Goal: Task Accomplishment & Management: Manage account settings

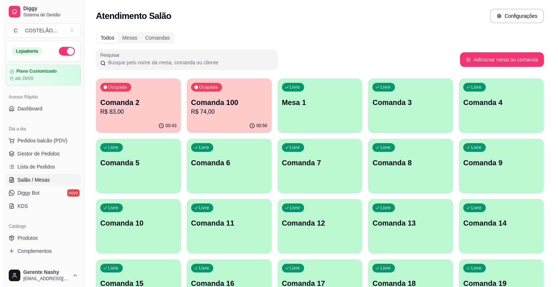
scroll to position [30, 0]
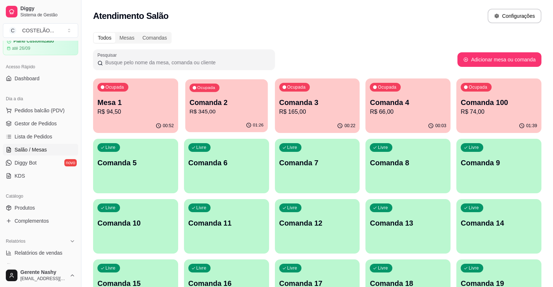
click at [217, 102] on p "Comanda 2" at bounding box center [226, 103] width 74 height 10
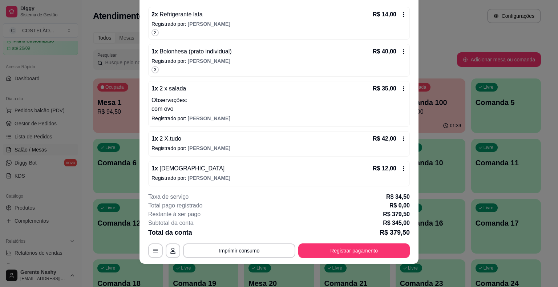
scroll to position [22, 0]
click at [401, 89] on icon at bounding box center [404, 89] width 6 height 6
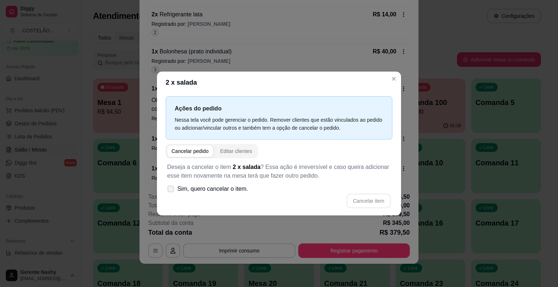
click at [224, 186] on span "Sim, quero cancelar o item." at bounding box center [212, 189] width 71 height 9
click at [172, 190] on input "Sim, quero cancelar o item." at bounding box center [169, 192] width 5 height 5
checkbox input "true"
click at [368, 203] on button "Cancelar item" at bounding box center [368, 201] width 43 height 14
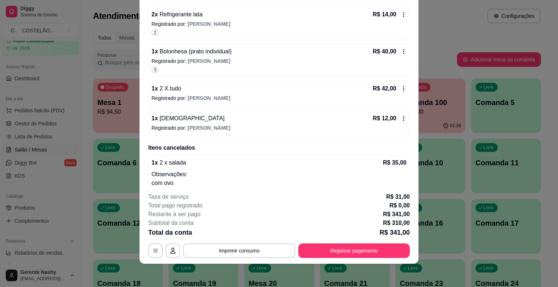
click at [401, 87] on icon at bounding box center [404, 89] width 6 height 6
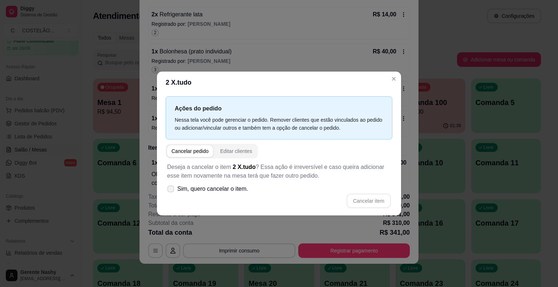
click at [242, 193] on span "Sim, quero cancelar o item." at bounding box center [212, 189] width 71 height 9
click at [172, 193] on input "Sim, quero cancelar o item." at bounding box center [169, 192] width 5 height 5
checkbox input "true"
click at [364, 199] on button "Cancelar item" at bounding box center [368, 201] width 43 height 14
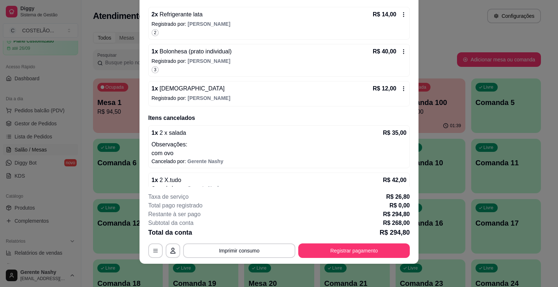
click at [401, 87] on icon at bounding box center [404, 89] width 6 height 6
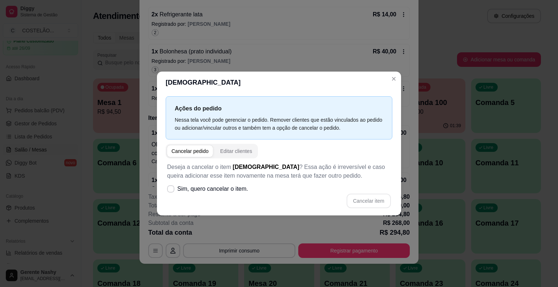
click at [256, 186] on div "Deseja a cancelar o item [DEMOGRAPHIC_DATA] ? Essa ação é irreversível e caso q…" at bounding box center [279, 185] width 227 height 54
click at [232, 188] on span "Sim, quero cancelar o item." at bounding box center [212, 189] width 71 height 9
click at [172, 190] on input "Sim, quero cancelar o item." at bounding box center [169, 192] width 5 height 5
checkbox input "true"
click at [361, 204] on button "Cancelar item" at bounding box center [368, 201] width 43 height 14
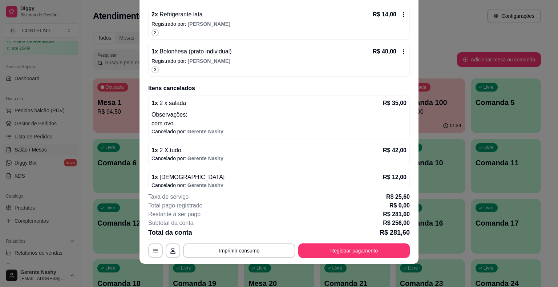
click at [446, 25] on div "Atendimento Salão Configurações" at bounding box center [316, 14] width 471 height 28
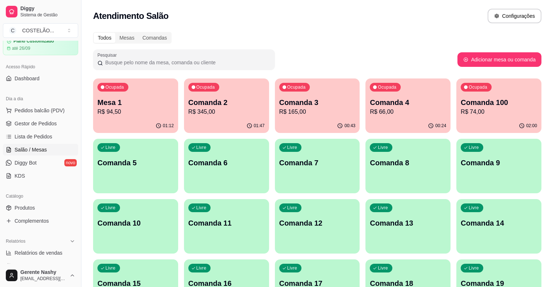
click at [194, 120] on div "01:47" at bounding box center [226, 126] width 85 height 14
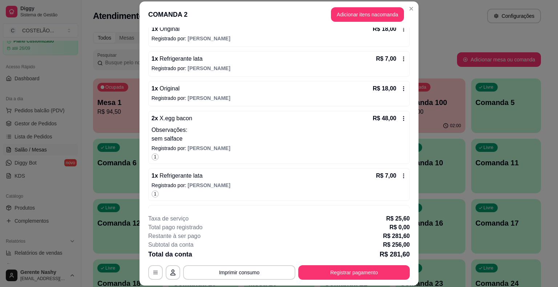
scroll to position [206, 0]
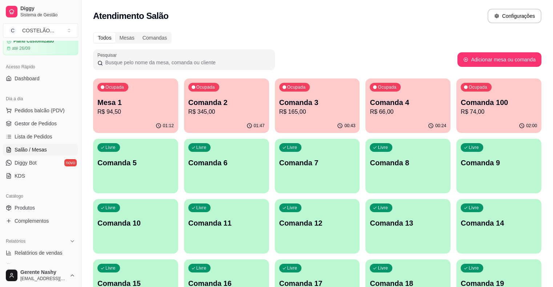
click at [370, 103] on p "Comanda 4" at bounding box center [408, 102] width 76 height 10
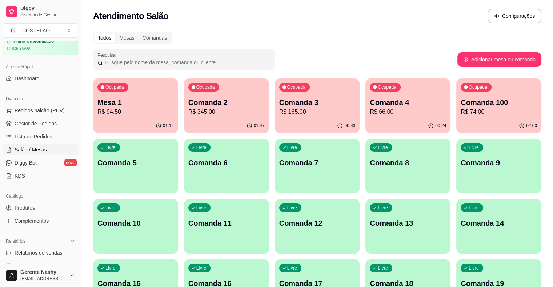
click at [461, 112] on p "R$ 74,00" at bounding box center [499, 112] width 76 height 9
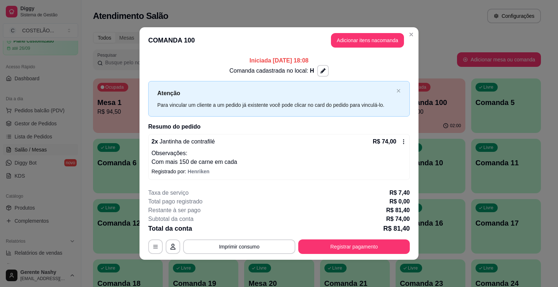
click at [433, 35] on div "Todos Mesas Comandas" at bounding box center [317, 38] width 448 height 12
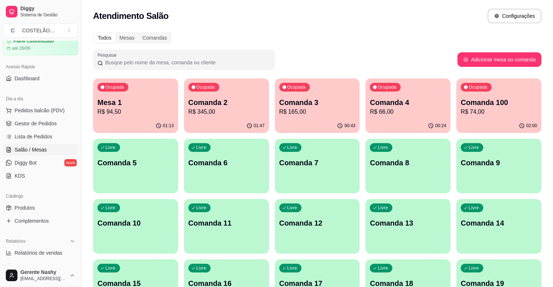
click at [128, 106] on p "Mesa 1" at bounding box center [135, 102] width 76 height 10
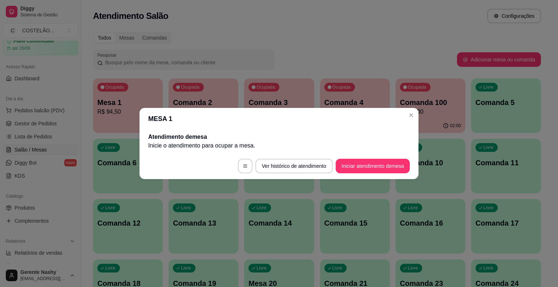
click at [398, 35] on div "Todos Mesas Comandas" at bounding box center [317, 38] width 448 height 12
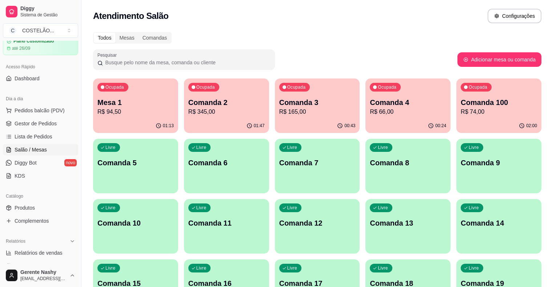
click at [284, 114] on p "R$ 165,00" at bounding box center [317, 112] width 76 height 9
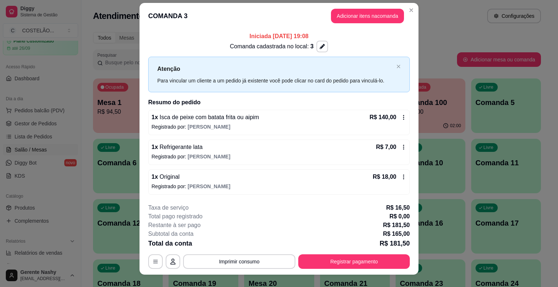
scroll to position [0, 0]
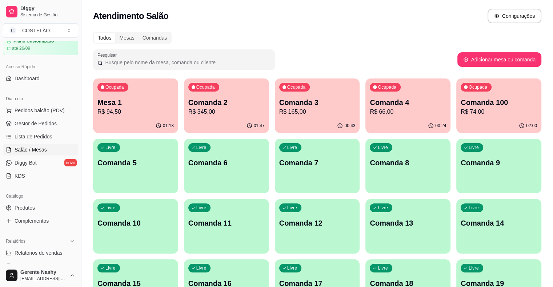
click at [206, 113] on p "R$ 345,00" at bounding box center [226, 112] width 76 height 9
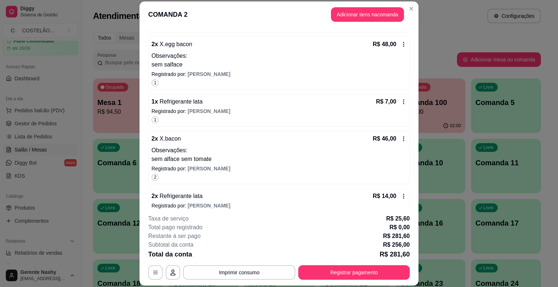
scroll to position [251, 0]
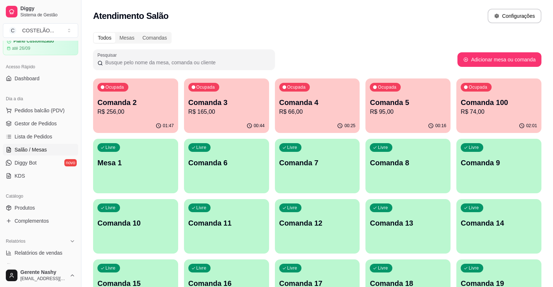
click at [456, 121] on div "02:01" at bounding box center [498, 126] width 85 height 14
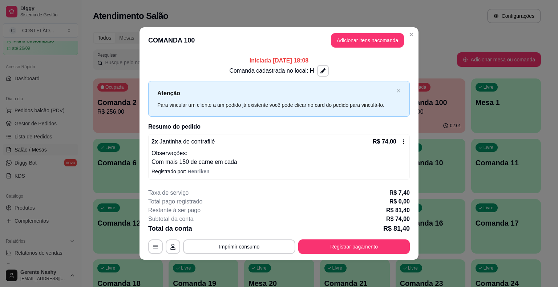
click at [456, 33] on div "Todos Mesas Comandas" at bounding box center [317, 38] width 448 height 12
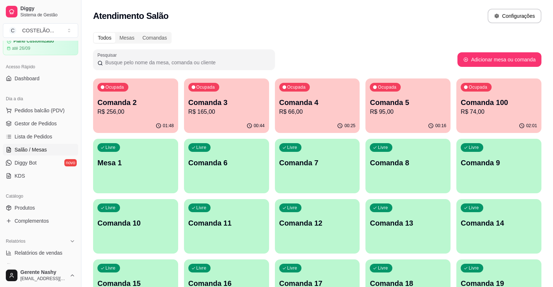
click at [370, 109] on p "R$ 95,00" at bounding box center [408, 112] width 76 height 9
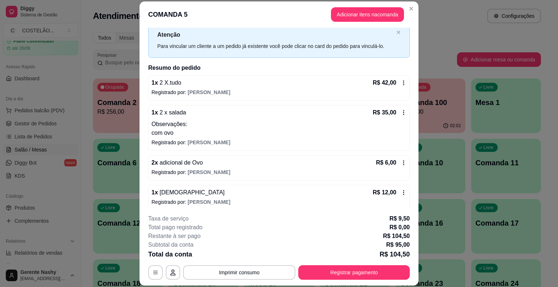
scroll to position [36, 0]
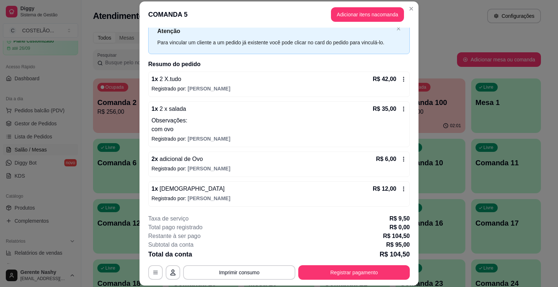
click at [448, 23] on div "Atendimento Salão Configurações" at bounding box center [317, 16] width 448 height 15
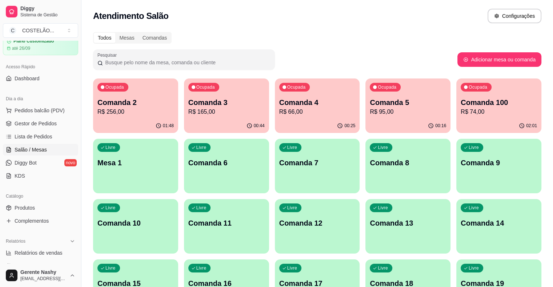
click at [223, 111] on p "R$ 165,00" at bounding box center [226, 112] width 76 height 9
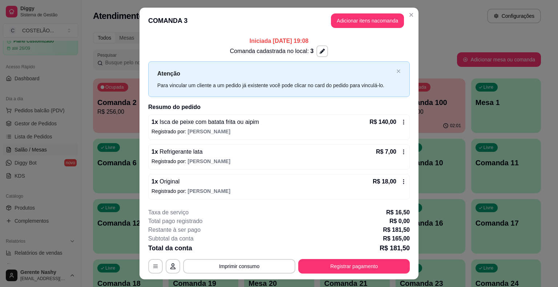
scroll to position [15, 0]
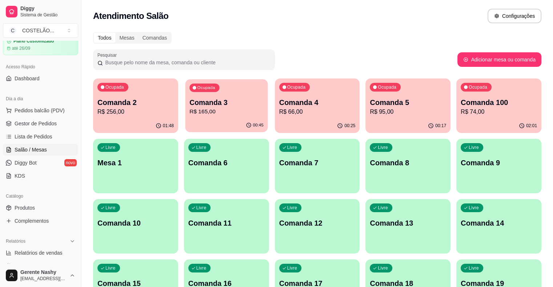
click at [213, 106] on p "Comanda 3" at bounding box center [226, 103] width 74 height 10
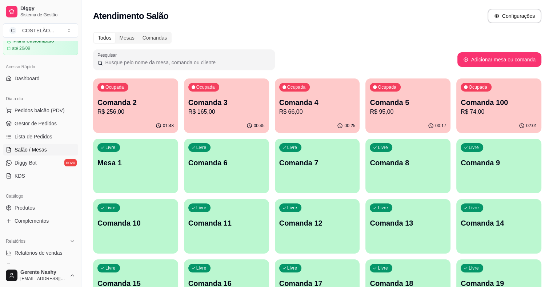
click at [203, 109] on p "R$ 165,00" at bounding box center [226, 112] width 76 height 9
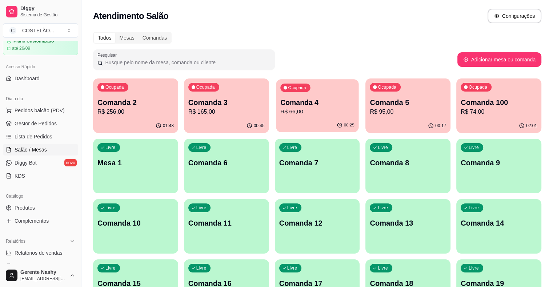
click at [280, 113] on p "R$ 66,00" at bounding box center [317, 112] width 74 height 8
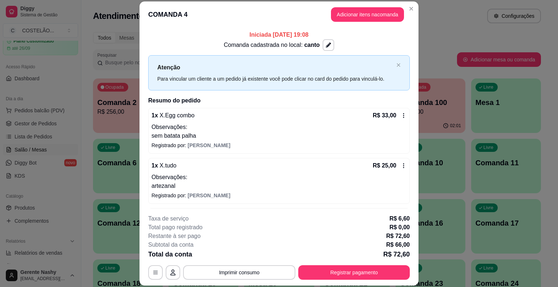
click at [464, 22] on div "Atendimento Salão Configurações" at bounding box center [317, 16] width 448 height 15
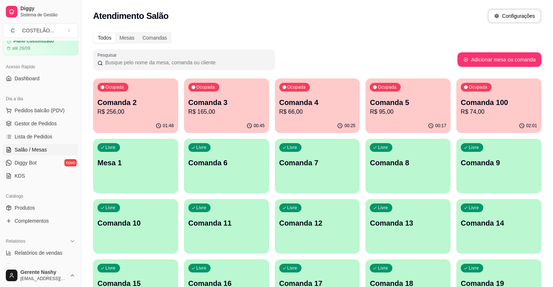
click at [365, 127] on div "00:17" at bounding box center [407, 126] width 85 height 14
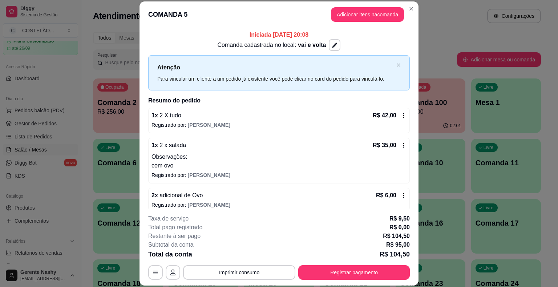
click at [437, 11] on div "Atendimento Salão Configurações" at bounding box center [317, 16] width 448 height 15
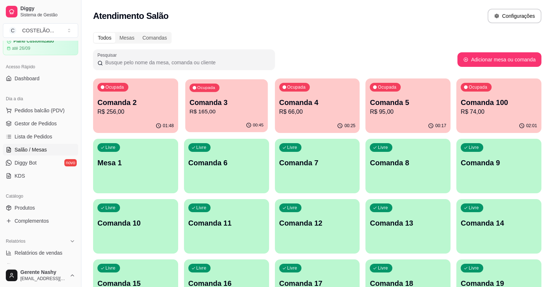
click at [195, 112] on p "R$ 165,00" at bounding box center [226, 112] width 74 height 8
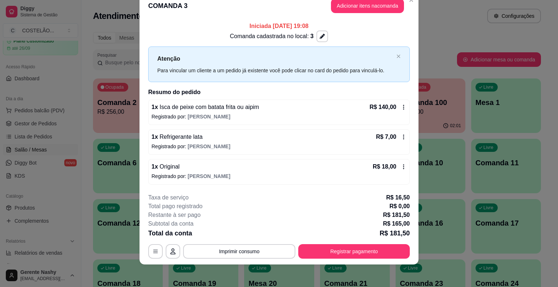
click at [446, 14] on div "Atendimento Salão Configurações" at bounding box center [317, 16] width 448 height 15
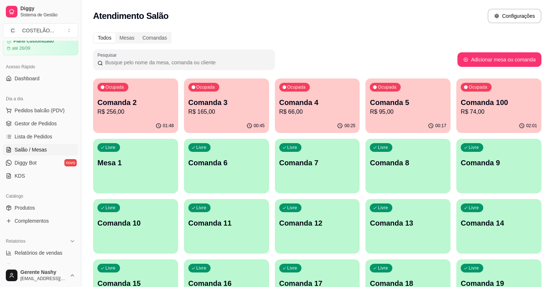
click at [136, 116] on div "Ocupada Comanda 2 R$ 256,00" at bounding box center [135, 99] width 85 height 40
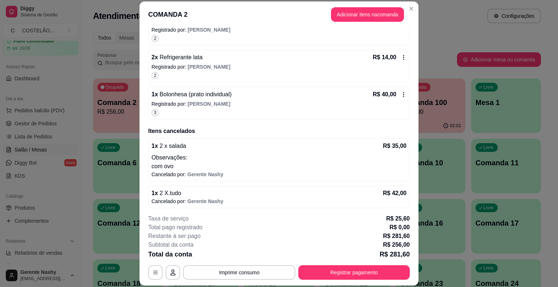
scroll to position [416, 0]
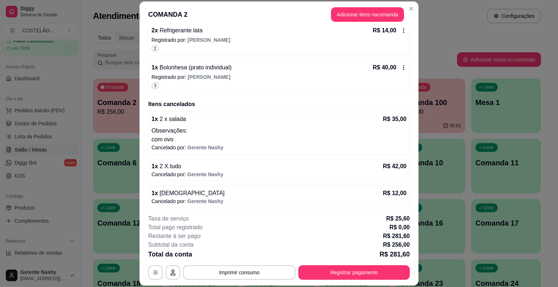
click at [442, 41] on div "Todos Mesas Comandas" at bounding box center [317, 38] width 448 height 12
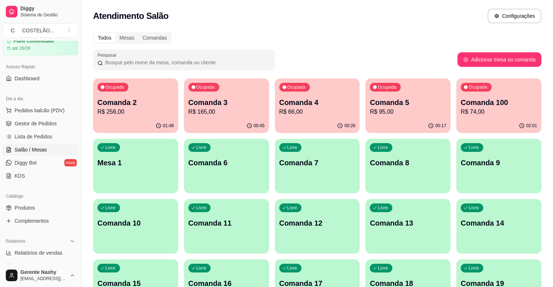
click at [220, 112] on p "R$ 165,00" at bounding box center [226, 112] width 76 height 9
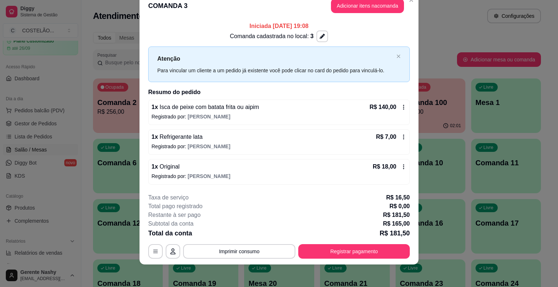
scroll to position [0, 0]
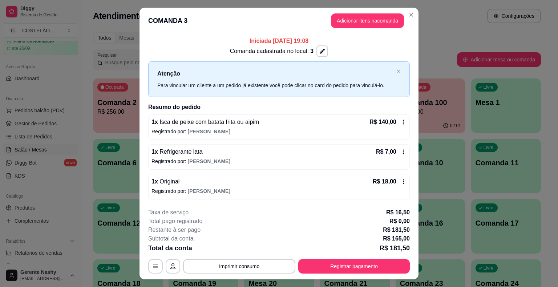
click at [433, 38] on div "Todos Mesas Comandas" at bounding box center [317, 38] width 448 height 12
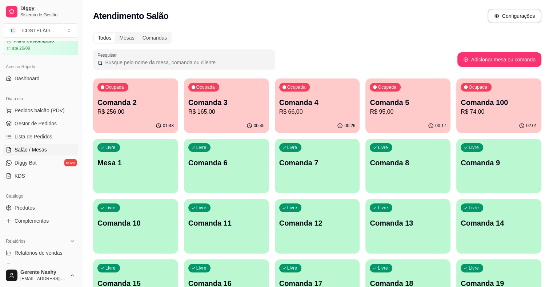
click at [293, 113] on p "R$ 66,00" at bounding box center [317, 112] width 76 height 9
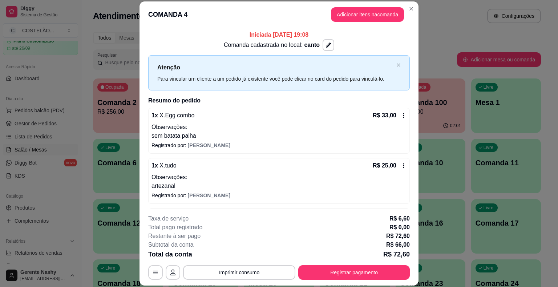
scroll to position [27, 0]
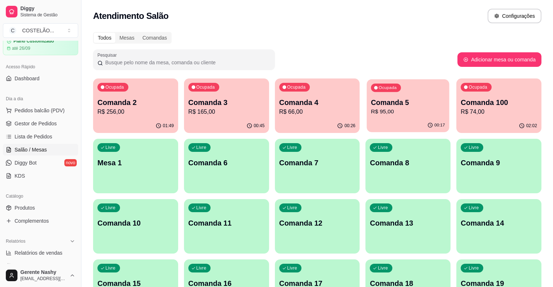
click at [371, 107] on p "Comanda 5" at bounding box center [408, 103] width 74 height 10
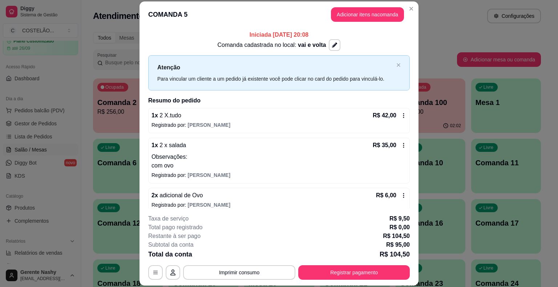
scroll to position [36, 0]
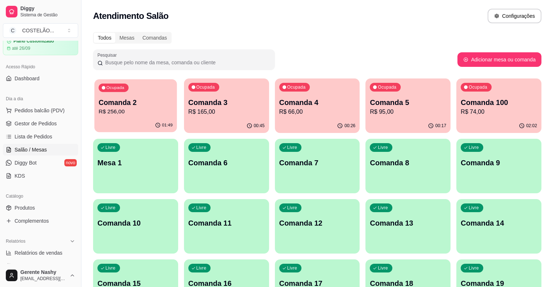
click at [139, 118] on div "Ocupada Comanda 2 R$ 256,00" at bounding box center [136, 98] width 83 height 39
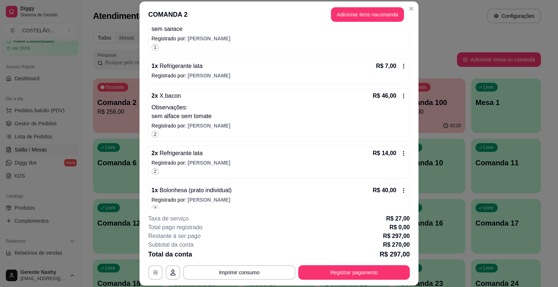
scroll to position [460, 0]
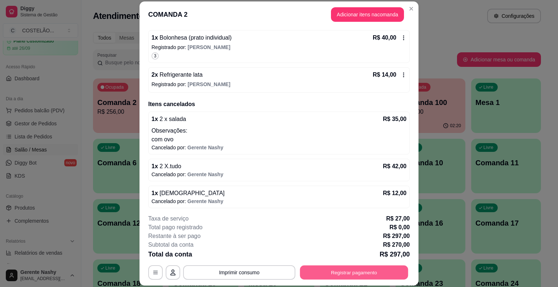
click at [341, 273] on button "Registrar pagamento" at bounding box center [354, 273] width 108 height 14
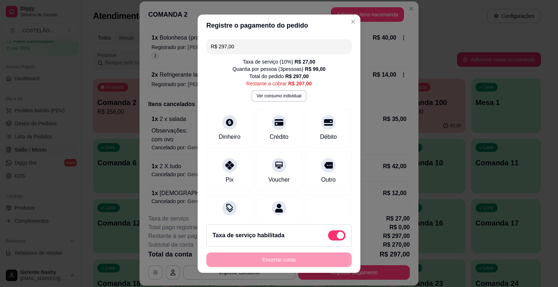
scroll to position [25, 0]
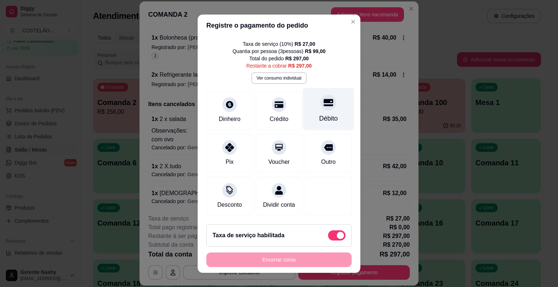
click at [321, 95] on div at bounding box center [329, 103] width 16 height 16
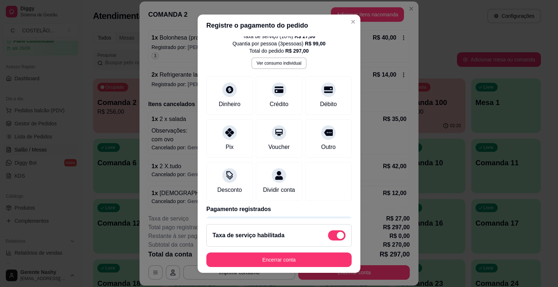
scroll to position [0, 0]
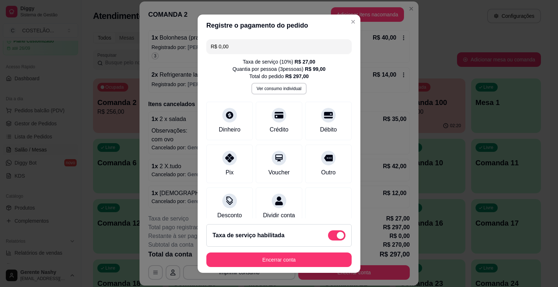
click at [291, 40] on input "R$ 0,00" at bounding box center [279, 46] width 137 height 15
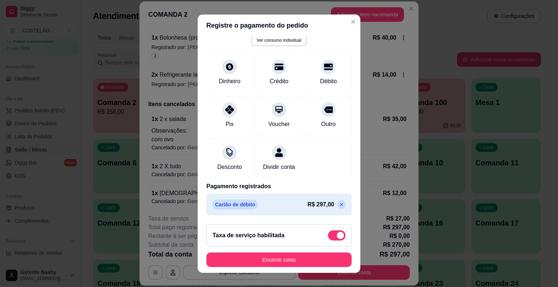
click at [339, 202] on icon at bounding box center [342, 205] width 6 height 6
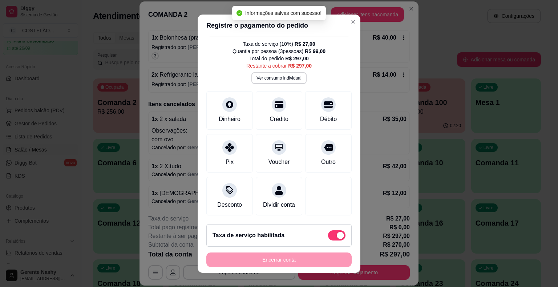
scroll to position [0, 0]
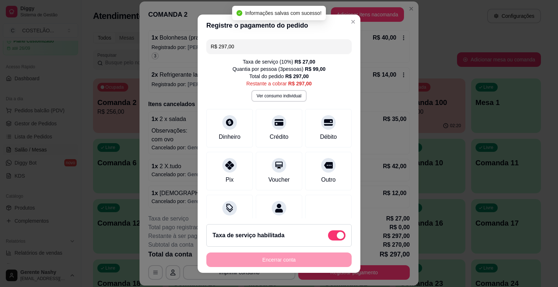
click at [279, 49] on input "R$ 297,00" at bounding box center [279, 46] width 137 height 15
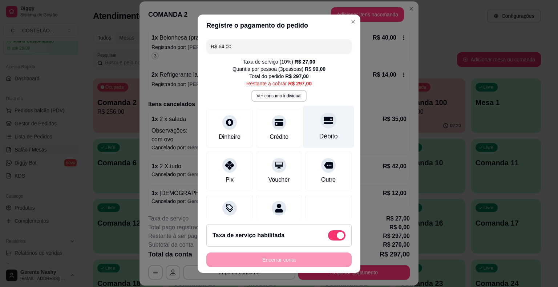
click at [319, 132] on div "Débito" at bounding box center [328, 136] width 19 height 9
click at [284, 44] on input "R$ 233,00" at bounding box center [279, 46] width 137 height 15
click at [321, 128] on div at bounding box center [329, 120] width 16 height 16
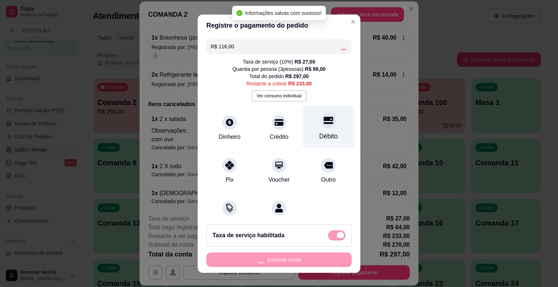
type input "R$ 117,00"
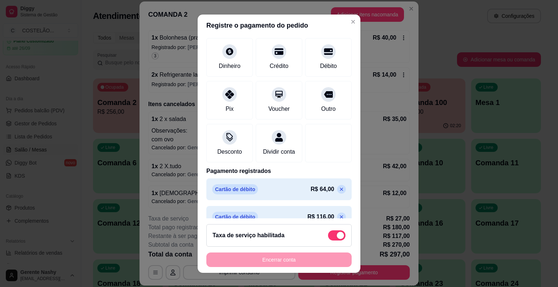
scroll to position [91, 0]
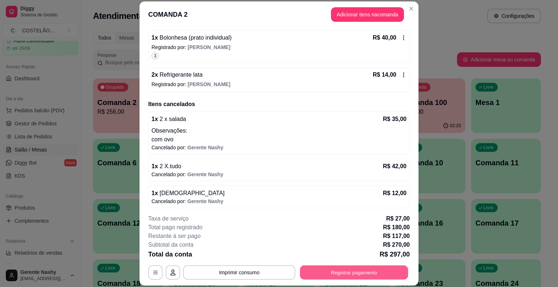
click at [330, 276] on button "Registrar pagamento" at bounding box center [354, 273] width 108 height 14
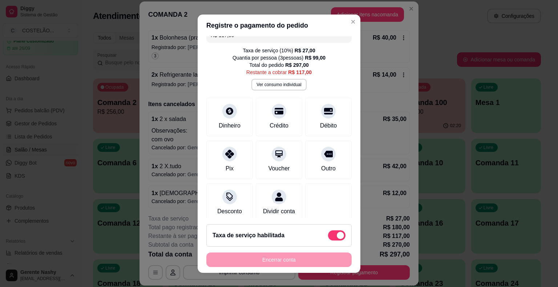
scroll to position [0, 0]
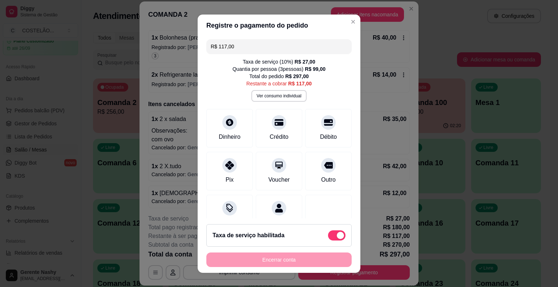
click at [445, 40] on div "COMANDA 2 Adicionar itens na comanda Iniciada [DATE] 18:08 Comanda cadastrada n…" at bounding box center [279, 143] width 558 height 287
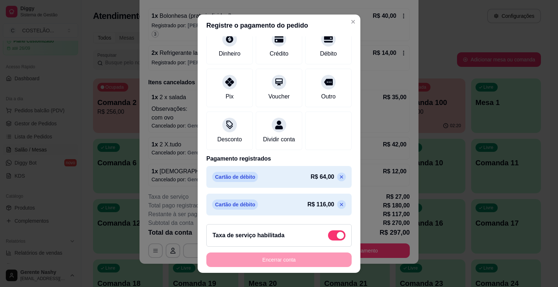
scroll to position [91, 0]
click at [328, 234] on span at bounding box center [336, 235] width 17 height 10
click at [328, 237] on input "checkbox" at bounding box center [330, 239] width 5 height 5
checkbox input "true"
type input "R$ 90,00"
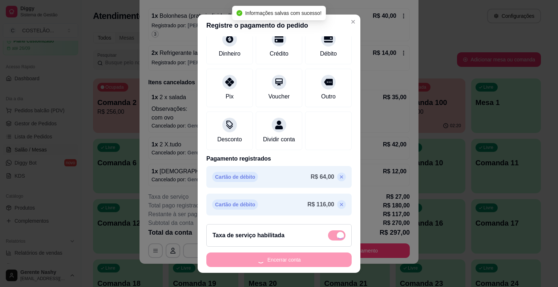
checkbox input "false"
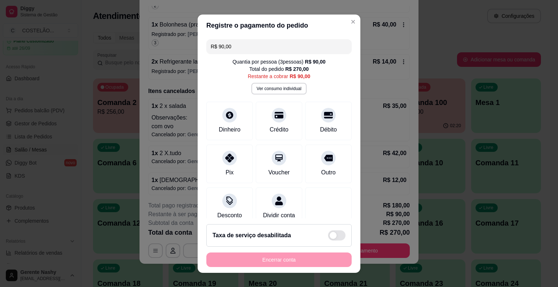
scroll to position [84, 0]
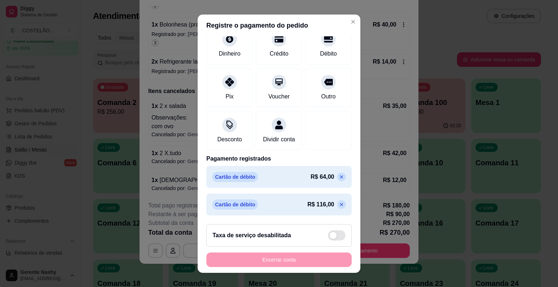
click at [340, 177] on icon at bounding box center [341, 176] width 3 height 3
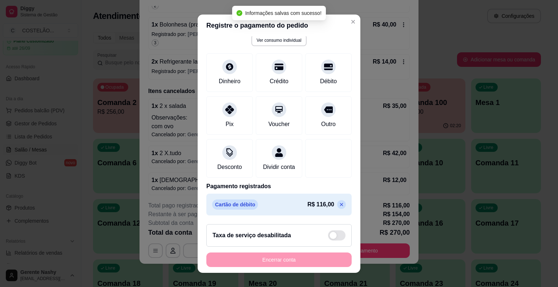
scroll to position [56, 0]
click at [337, 206] on p at bounding box center [341, 204] width 9 height 9
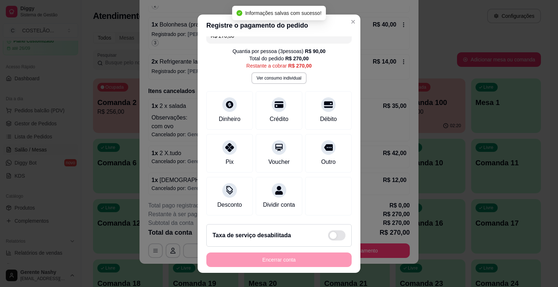
scroll to position [0, 0]
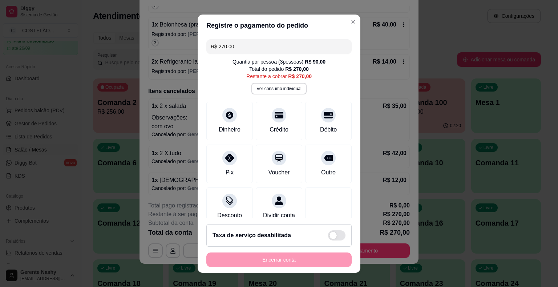
click at [302, 45] on input "R$ 270,00" at bounding box center [279, 46] width 137 height 15
click at [319, 127] on div "Débito" at bounding box center [328, 128] width 19 height 9
click at [306, 45] on input "R$ 206,00" at bounding box center [279, 46] width 137 height 15
click at [319, 125] on div "Débito" at bounding box center [328, 128] width 19 height 9
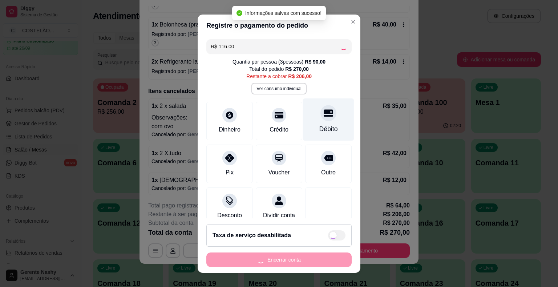
type input "R$ 90,00"
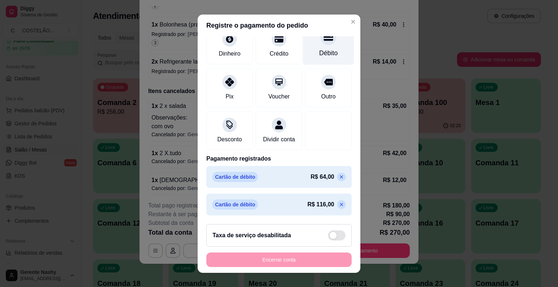
scroll to position [84, 0]
click at [381, 95] on div "Itens cancelados 1 x 2 x salada R$ 35,00 Observações: com ovo Cancelado por: Ge…" at bounding box center [279, 141] width 262 height 108
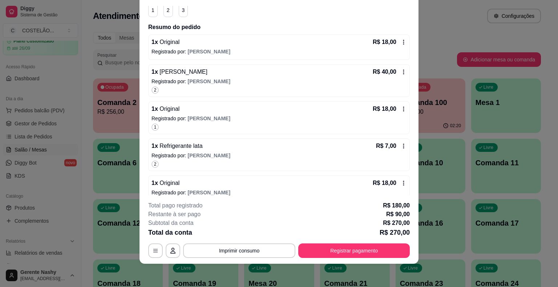
scroll to position [65, 0]
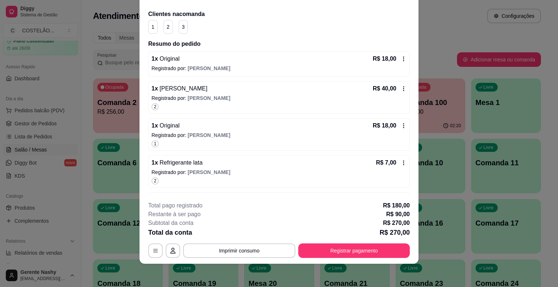
click at [401, 57] on icon at bounding box center [404, 59] width 6 height 6
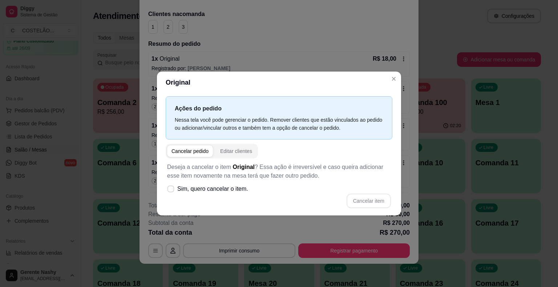
click at [169, 191] on span at bounding box center [171, 189] width 7 height 7
click at [169, 191] on input "Sim, quero cancelar o item." at bounding box center [169, 192] width 5 height 5
checkbox input "true"
click at [375, 35] on div "Iniciada [DATE] 18:08 Comanda cadastrada no local: 2 Atenção Para vincular um c…" at bounding box center [279, 263] width 262 height 638
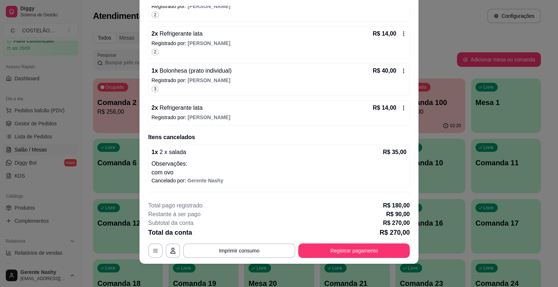
scroll to position [417, 0]
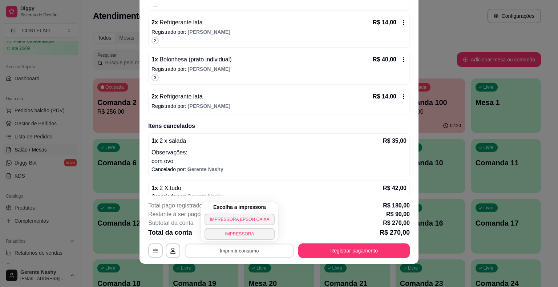
click at [247, 220] on button "IMPRESSORA EPSON CAIXA" at bounding box center [240, 220] width 70 height 12
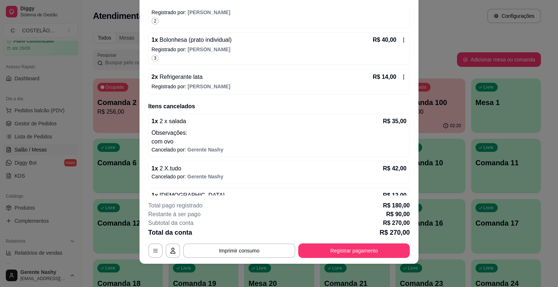
scroll to position [419, 0]
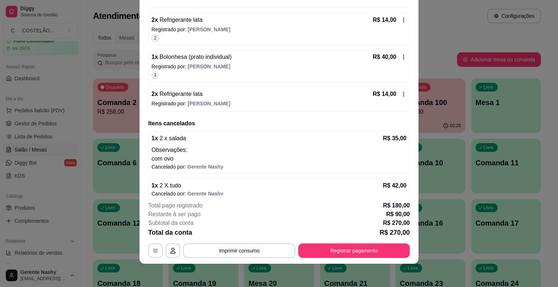
click at [403, 93] on icon at bounding box center [403, 94] width 1 height 5
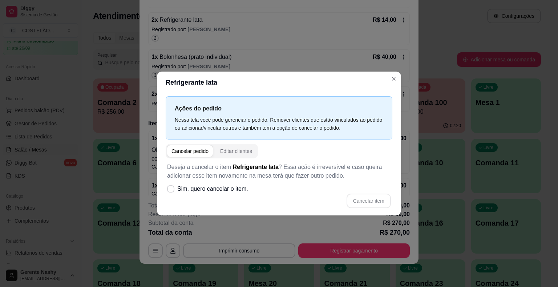
click at [172, 188] on icon at bounding box center [171, 189] width 6 height 4
click at [172, 190] on input "Sim, quero cancelar o item." at bounding box center [169, 192] width 5 height 5
checkbox input "true"
click at [366, 202] on button "Cancelar item" at bounding box center [368, 201] width 43 height 14
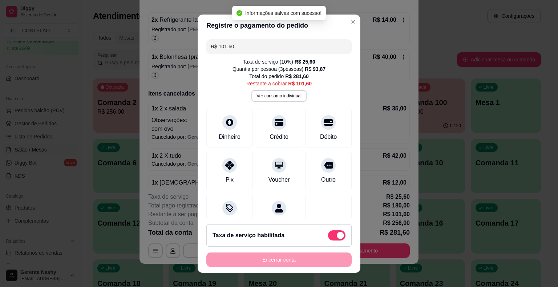
click at [331, 231] on span at bounding box center [336, 235] width 17 height 10
click at [331, 237] on input "checkbox" at bounding box center [330, 239] width 5 height 5
checkbox input "true"
type input "R$ 76,00"
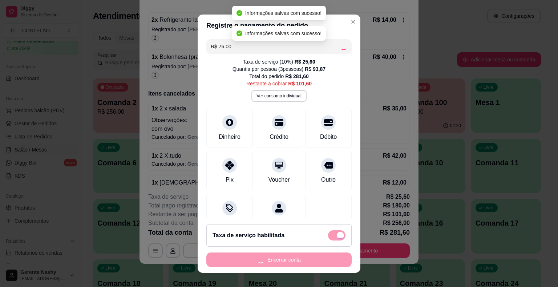
checkbox input "false"
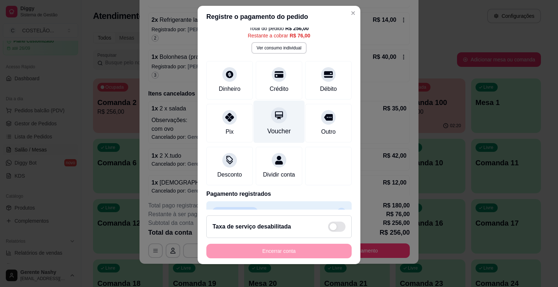
scroll to position [0, 0]
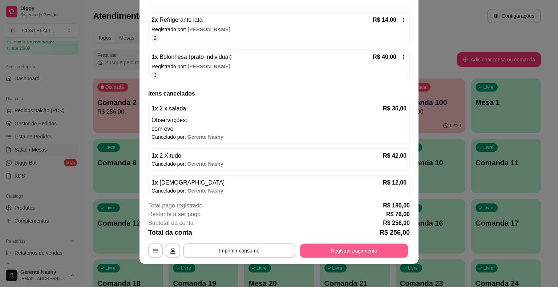
click at [328, 250] on button "Registrar pagamento" at bounding box center [354, 251] width 108 height 14
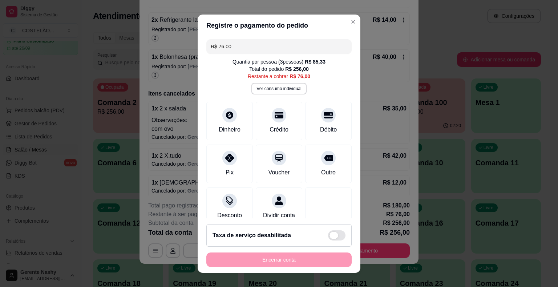
click at [328, 232] on span at bounding box center [336, 235] width 17 height 10
click at [328, 237] on input "checkbox" at bounding box center [330, 239] width 5 height 5
checkbox input "false"
type input "R$ 101,60"
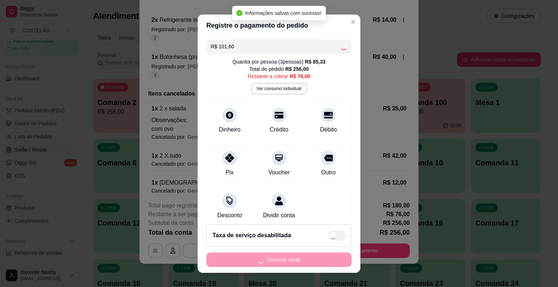
checkbox input "true"
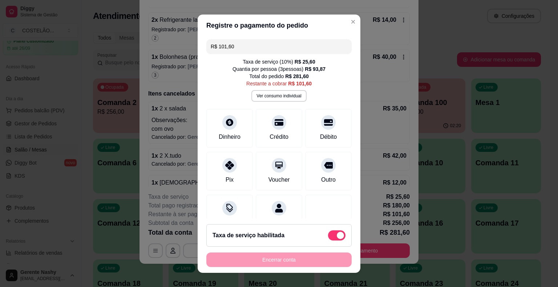
click at [312, 44] on input "R$ 101,60" at bounding box center [279, 46] width 137 height 15
click at [343, 26] on p "Registrado por: [PERSON_NAME]" at bounding box center [279, 29] width 255 height 7
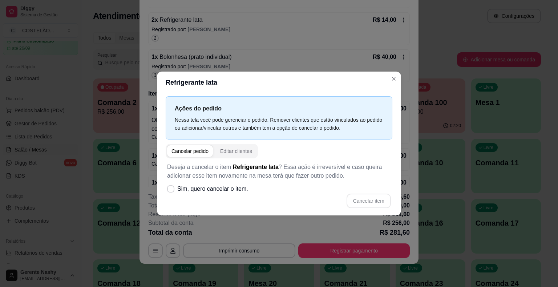
click at [399, 73] on header "Refrigerante lata" at bounding box center [279, 83] width 244 height 22
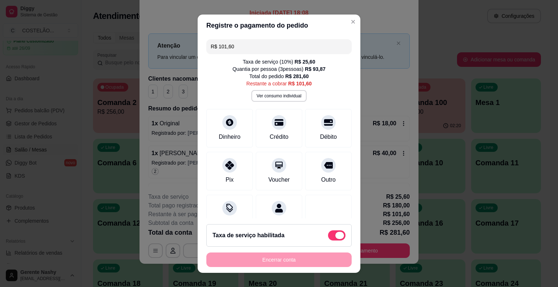
click at [335, 237] on span at bounding box center [339, 235] width 9 height 7
click at [329, 237] on input "checkbox" at bounding box center [330, 239] width 5 height 5
checkbox input "true"
type input "R$ 76,00"
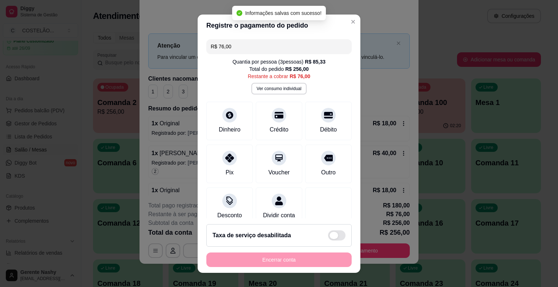
click at [329, 236] on span at bounding box center [336, 235] width 17 height 10
click at [329, 237] on input "checkbox" at bounding box center [330, 239] width 5 height 5
checkbox input "false"
type input "R$ 101,60"
checkbox input "true"
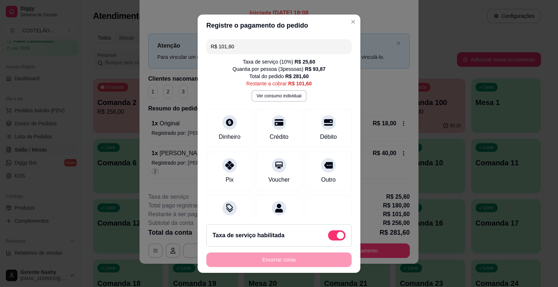
click at [262, 42] on input "R$ 101,60" at bounding box center [279, 46] width 137 height 15
click at [324, 120] on icon at bounding box center [328, 120] width 9 height 7
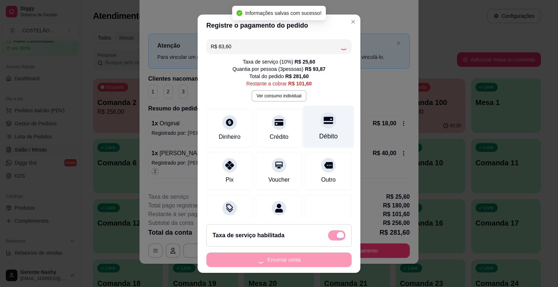
type input "R$ 18,00"
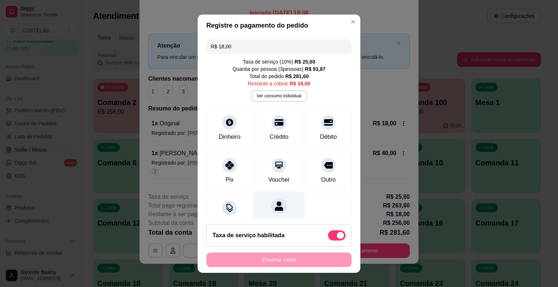
scroll to position [118, 0]
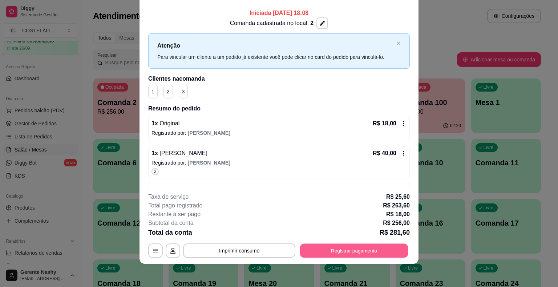
click at [337, 248] on button "Registrar pagamento" at bounding box center [354, 251] width 108 height 14
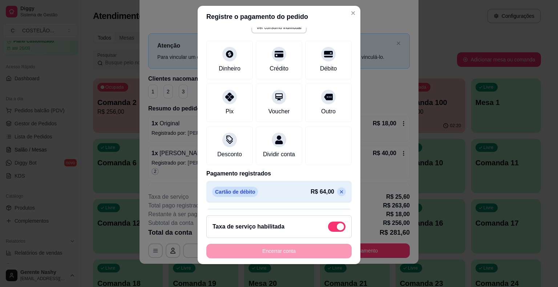
scroll to position [0, 0]
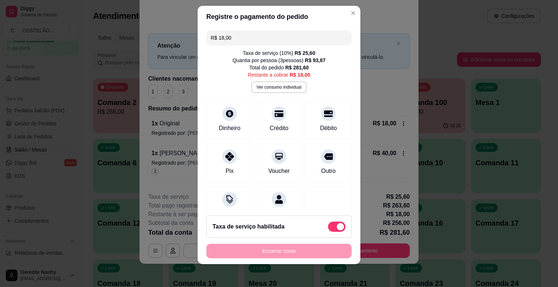
click at [397, 96] on div "1 2 3" at bounding box center [279, 92] width 262 height 14
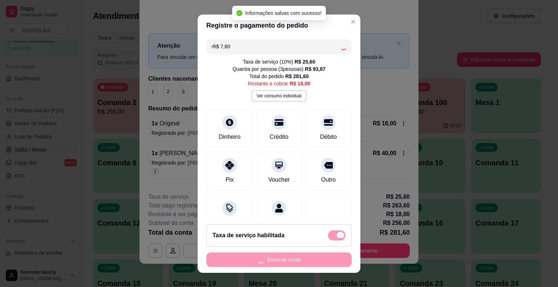
checkbox input "false"
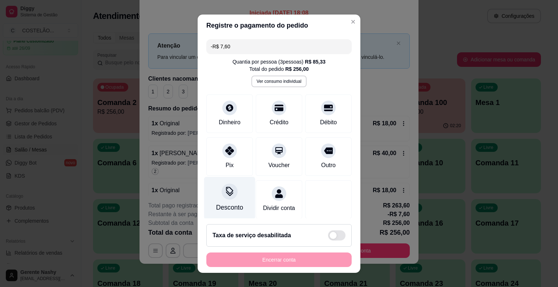
click at [238, 192] on div "Desconto" at bounding box center [229, 198] width 51 height 43
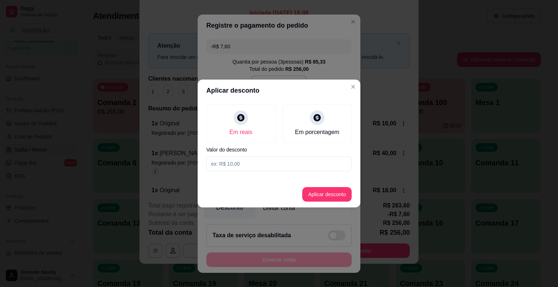
click at [447, 104] on div "Registre o pagamento do pedido -R$ 7,60 Quantia por pessoa ( 3 pessoas) R$ 85,3…" at bounding box center [279, 143] width 558 height 287
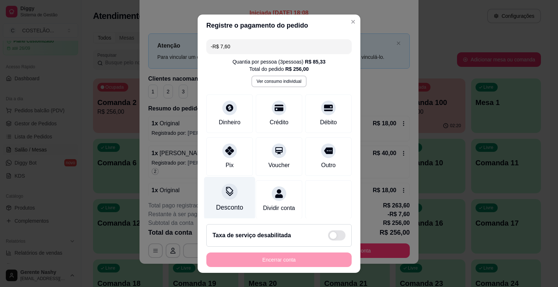
click at [225, 195] on icon at bounding box center [229, 191] width 9 height 9
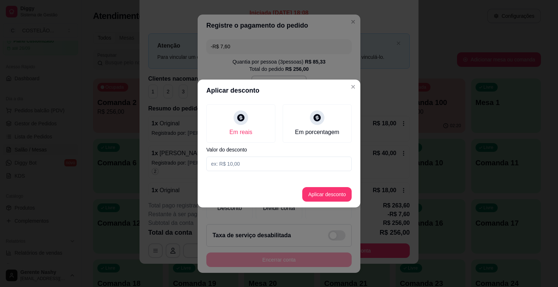
click at [267, 165] on input at bounding box center [278, 164] width 145 height 15
type input "7,60"
click at [307, 195] on button "Aplicar desconto" at bounding box center [327, 195] width 48 height 14
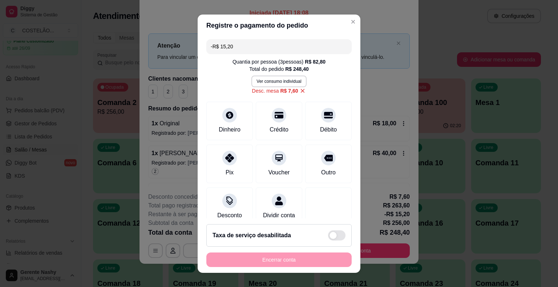
click at [299, 92] on icon at bounding box center [302, 91] width 7 height 7
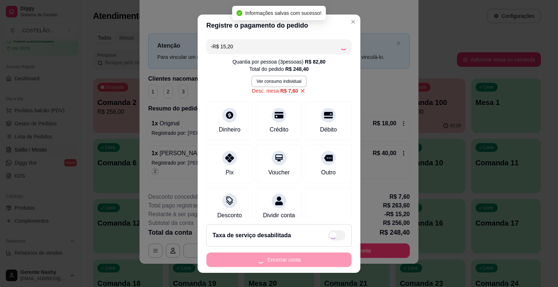
type input "-R$ 7,60"
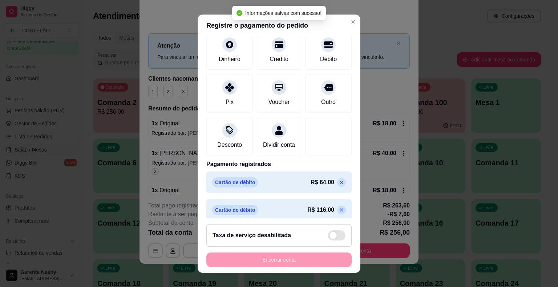
scroll to position [104, 0]
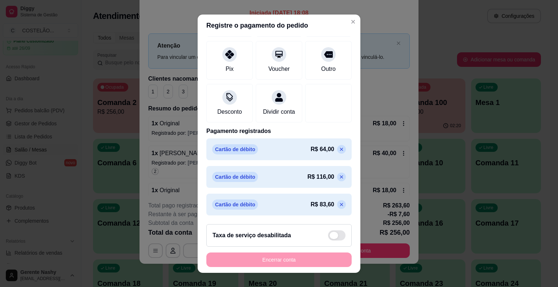
click at [329, 232] on span at bounding box center [336, 235] width 17 height 10
click at [329, 237] on input "checkbox" at bounding box center [330, 239] width 5 height 5
checkbox input "false"
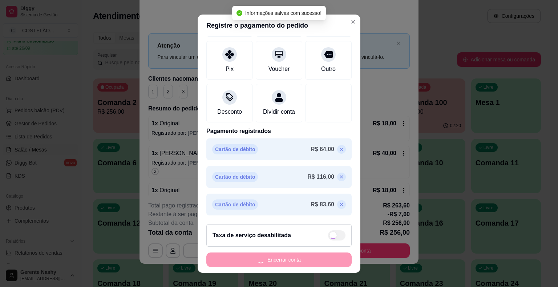
type input "R$ 18,00"
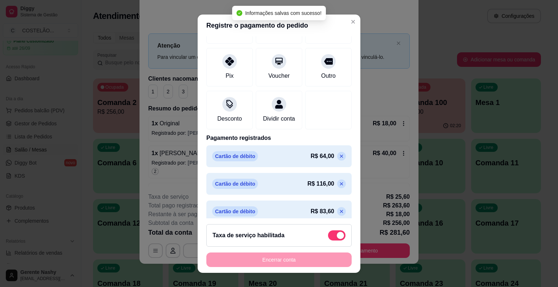
scroll to position [118, 0]
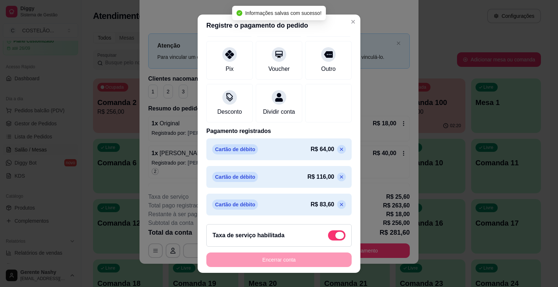
click at [329, 232] on span at bounding box center [336, 235] width 17 height 10
click at [329, 237] on input "checkbox" at bounding box center [330, 239] width 5 height 5
checkbox input "true"
type input "-R$ 7,60"
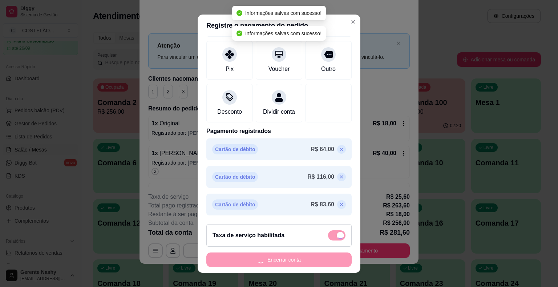
checkbox input "false"
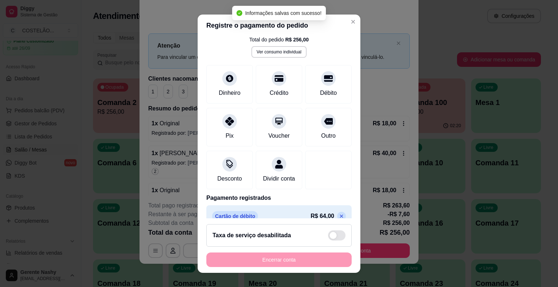
scroll to position [0, 0]
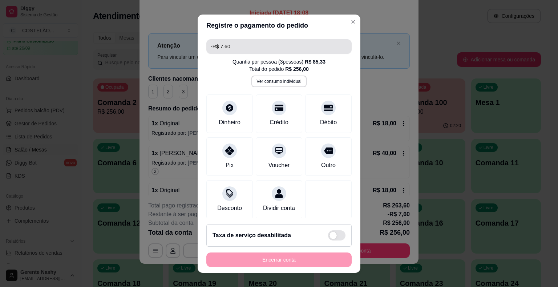
click at [346, 16] on p "Iniciada [DATE] 18:08" at bounding box center [279, 13] width 262 height 9
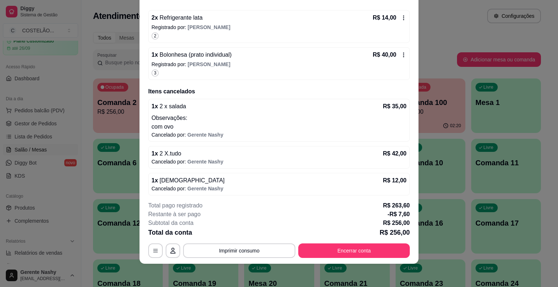
scroll to position [449, 0]
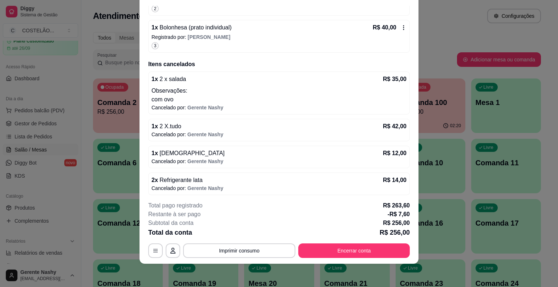
click at [390, 214] on p "-R$ 7,60" at bounding box center [399, 214] width 22 height 9
click at [403, 212] on p "-R$ 7,60" at bounding box center [399, 214] width 22 height 9
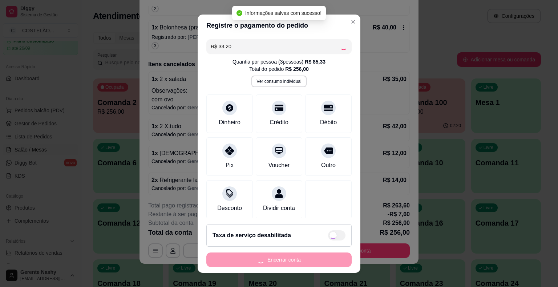
type input "R$ 18,00"
checkbox input "true"
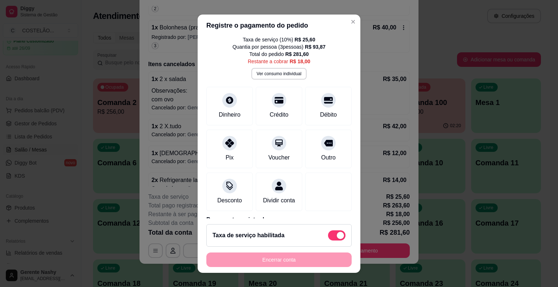
scroll to position [20, 0]
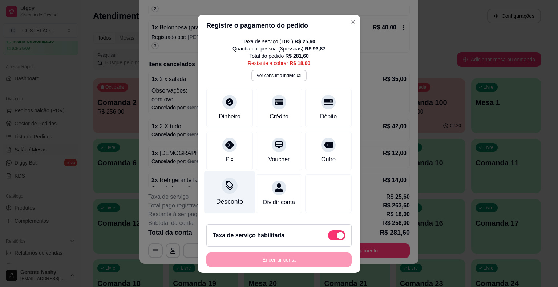
click at [229, 190] on icon at bounding box center [229, 185] width 9 height 9
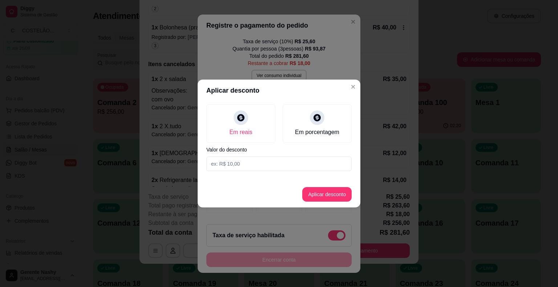
click at [272, 157] on input at bounding box center [278, 164] width 145 height 15
type input "18,00"
click at [330, 189] on button "Aplicar desconto" at bounding box center [327, 195] width 48 height 14
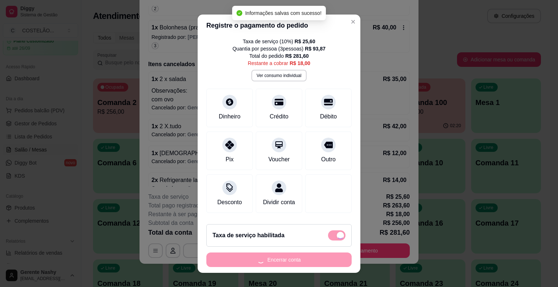
type input "R$ 0,00"
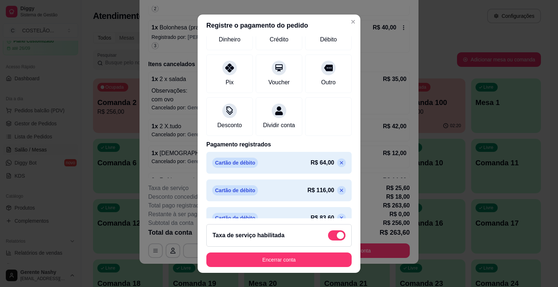
scroll to position [118, 0]
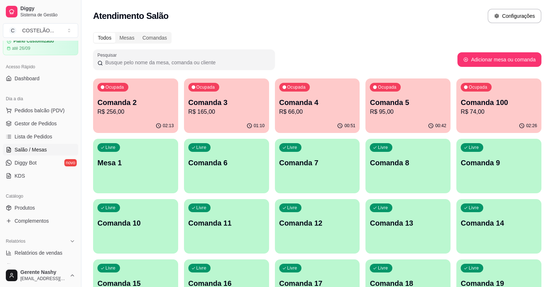
click at [206, 100] on p "Comanda 3" at bounding box center [226, 102] width 76 height 10
click at [127, 100] on p "Comanda 2" at bounding box center [136, 103] width 74 height 10
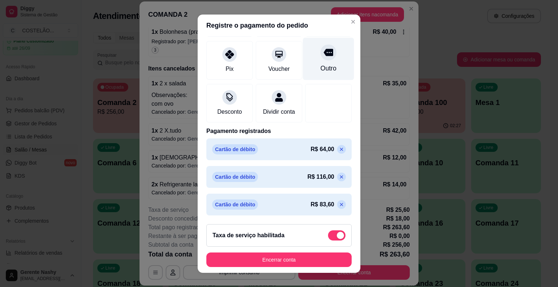
scroll to position [9, 0]
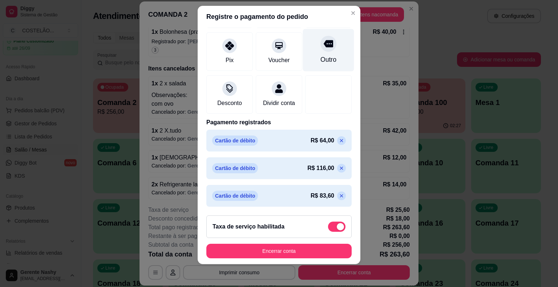
click at [441, 105] on div "COMANDA 2 Adicionar itens na comanda Iniciada [DATE] 18:08 Comanda cadastrada n…" at bounding box center [279, 143] width 558 height 287
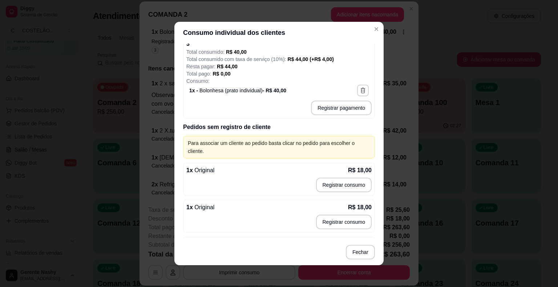
scroll to position [359, 0]
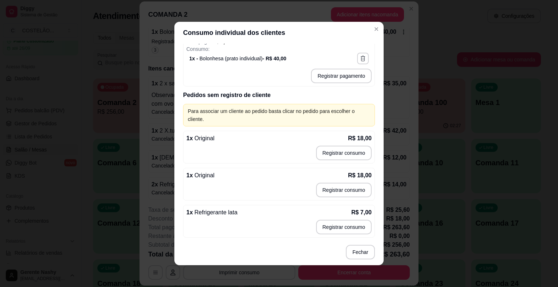
click at [378, 29] on div "Registre o pagamento do pedido R$ 0,00 Taxa de serviço ( 10 %) R$ 25,60 Quantia…" at bounding box center [279, 143] width 558 height 287
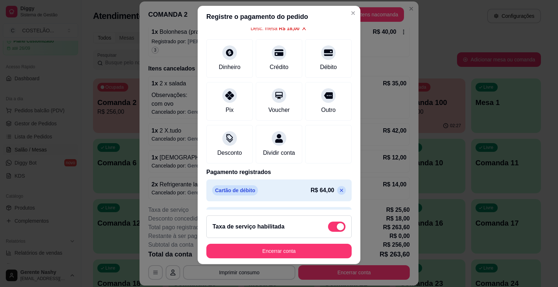
scroll to position [118, 0]
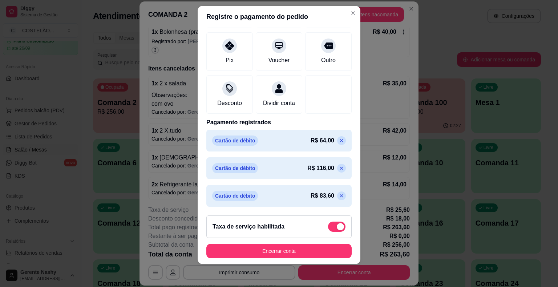
click at [272, 253] on button "Encerrar conta" at bounding box center [278, 251] width 145 height 15
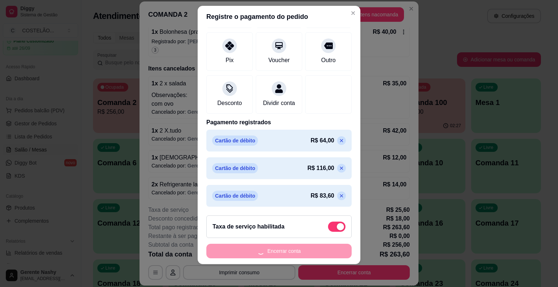
click at [306, 41] on div "Outro" at bounding box center [328, 51] width 47 height 39
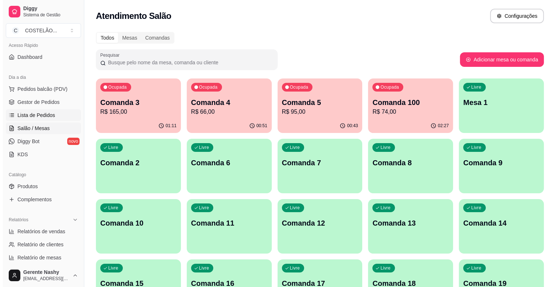
scroll to position [56, 0]
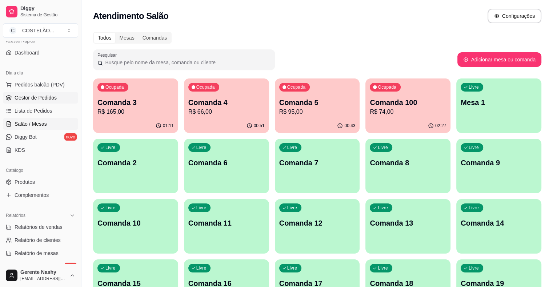
click at [43, 101] on span "Gestor de Pedidos" at bounding box center [36, 97] width 42 height 7
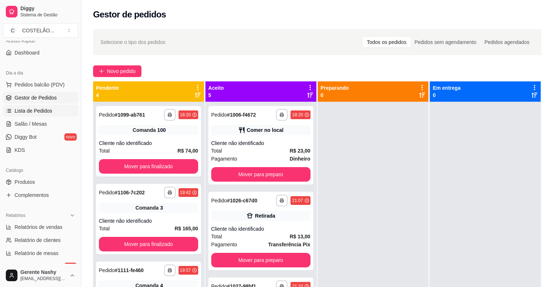
click at [23, 110] on span "Lista de Pedidos" at bounding box center [34, 110] width 38 height 7
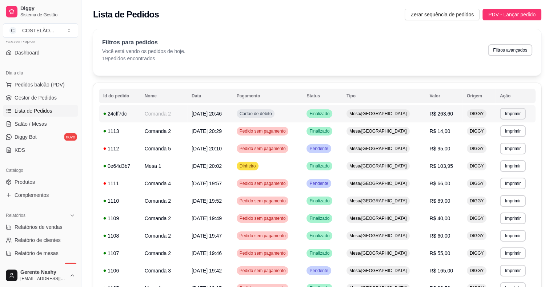
click at [273, 114] on span "Cartão de débito" at bounding box center [255, 114] width 35 height 6
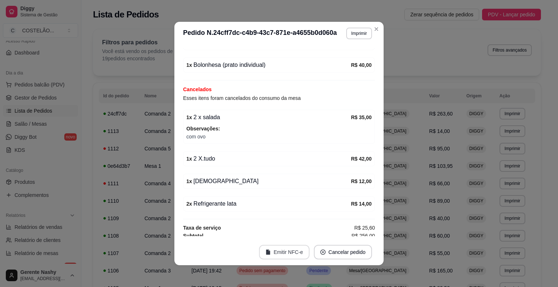
scroll to position [385, 0]
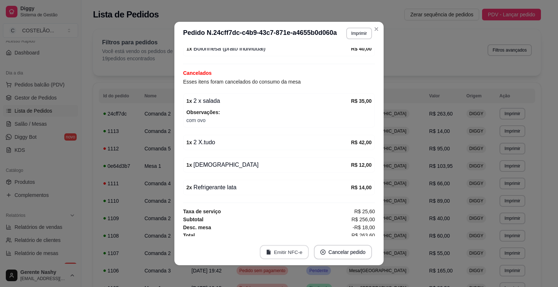
click at [291, 252] on button "Emitir NFC-e" at bounding box center [284, 252] width 49 height 14
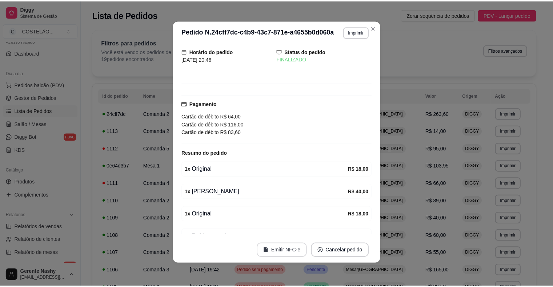
scroll to position [0, 0]
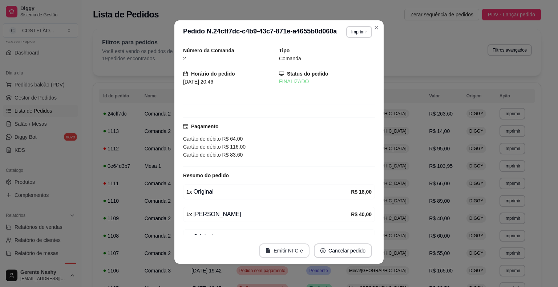
click at [355, 29] on button "Imprimir" at bounding box center [359, 32] width 26 height 12
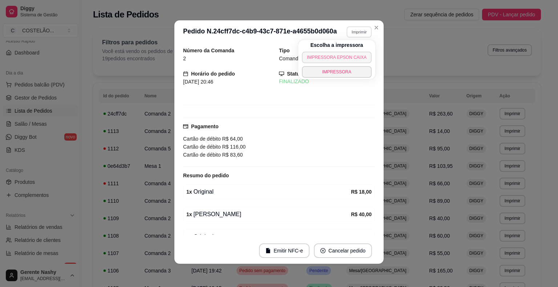
click at [318, 56] on button "IMPRESSORA EPSON CAIXA" at bounding box center [337, 58] width 70 height 12
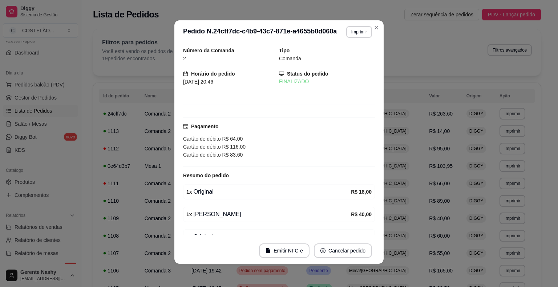
click at [376, 29] on div "**********" at bounding box center [316, 247] width 471 height 444
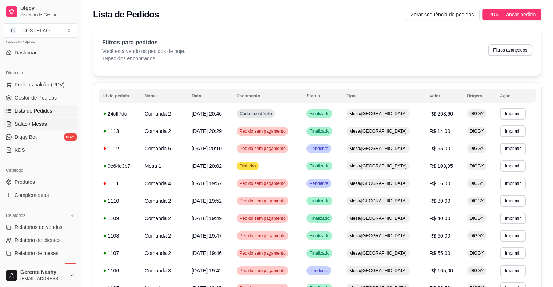
click at [45, 126] on span "Salão / Mesas" at bounding box center [31, 123] width 32 height 7
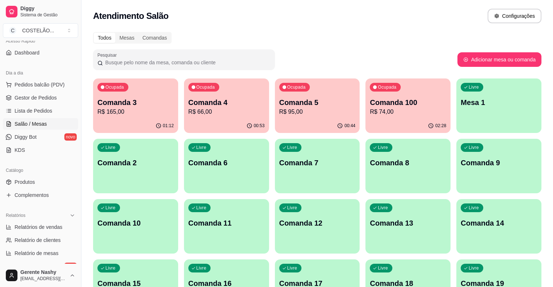
click at [132, 110] on p "R$ 165,00" at bounding box center [135, 112] width 76 height 9
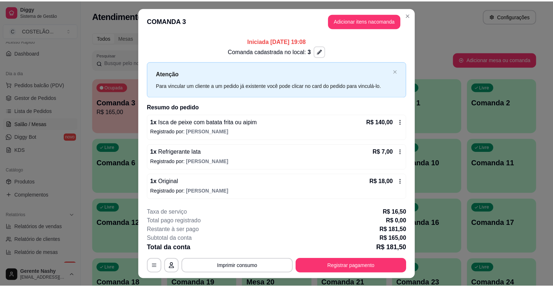
scroll to position [15, 0]
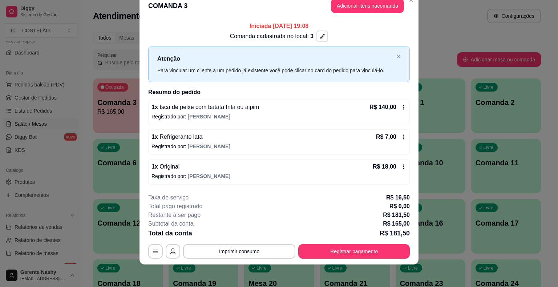
click at [445, 33] on div "Todos Mesas Comandas" at bounding box center [317, 38] width 448 height 12
